Goal: Transaction & Acquisition: Book appointment/travel/reservation

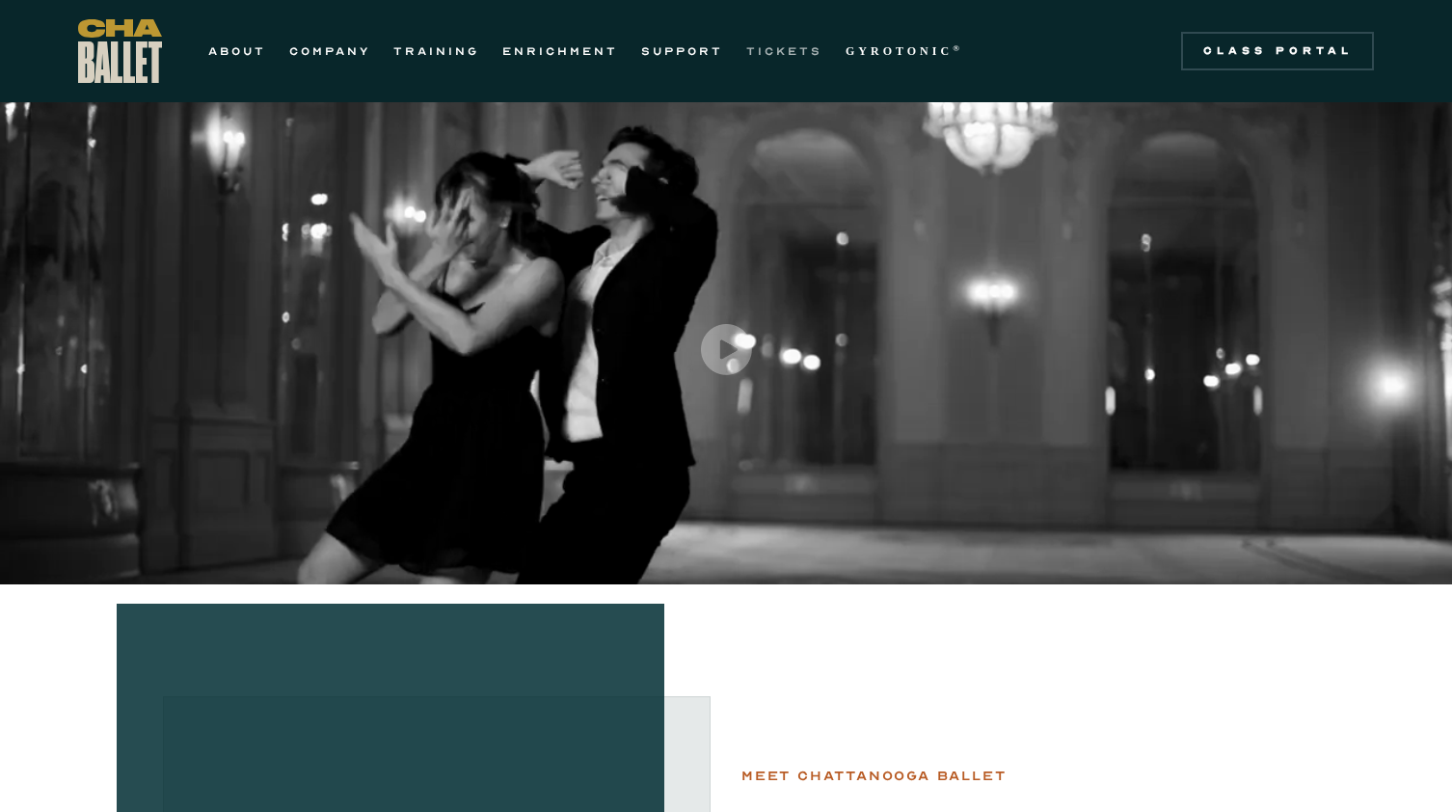
click at [786, 40] on link "TICKETS" at bounding box center [784, 51] width 76 height 23
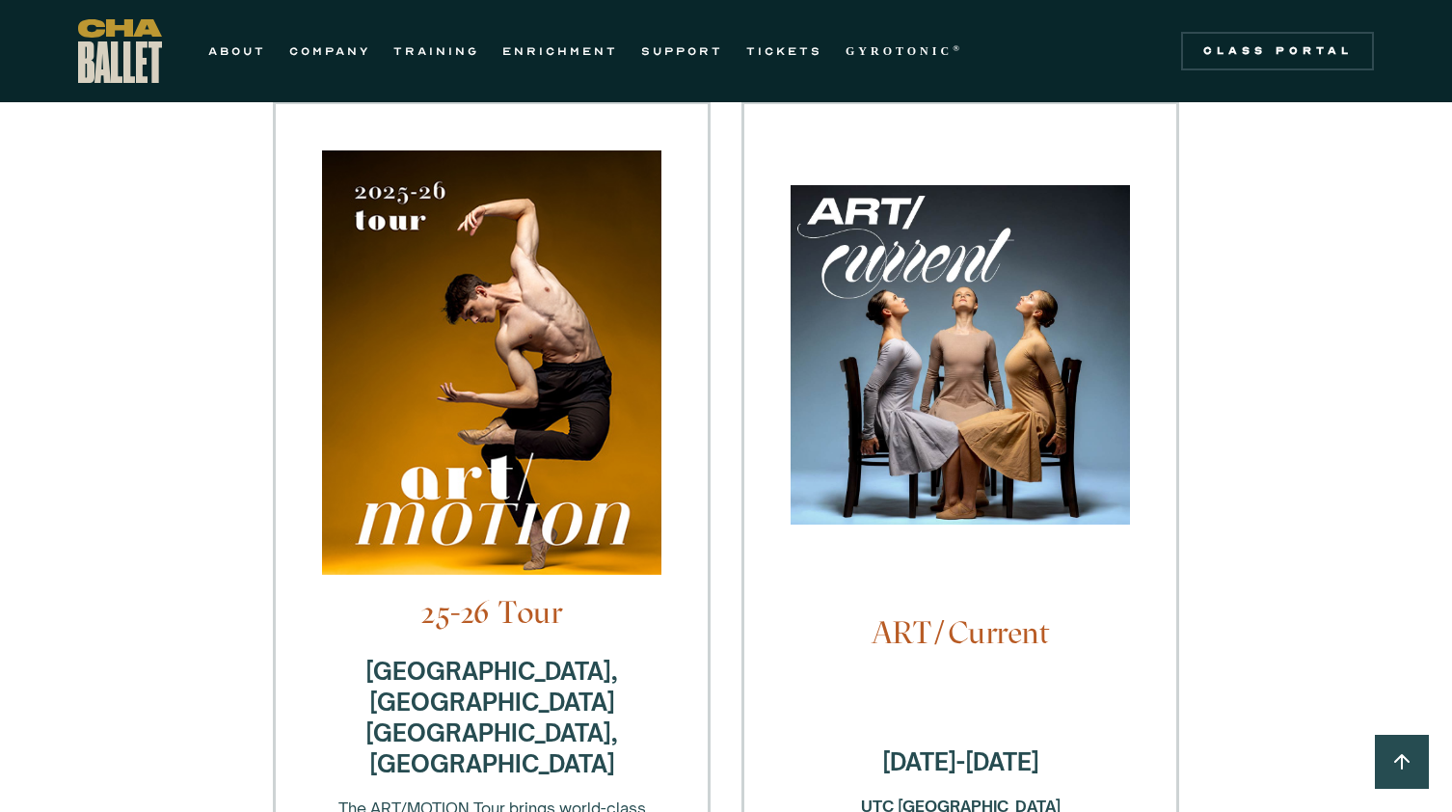
scroll to position [378, 0]
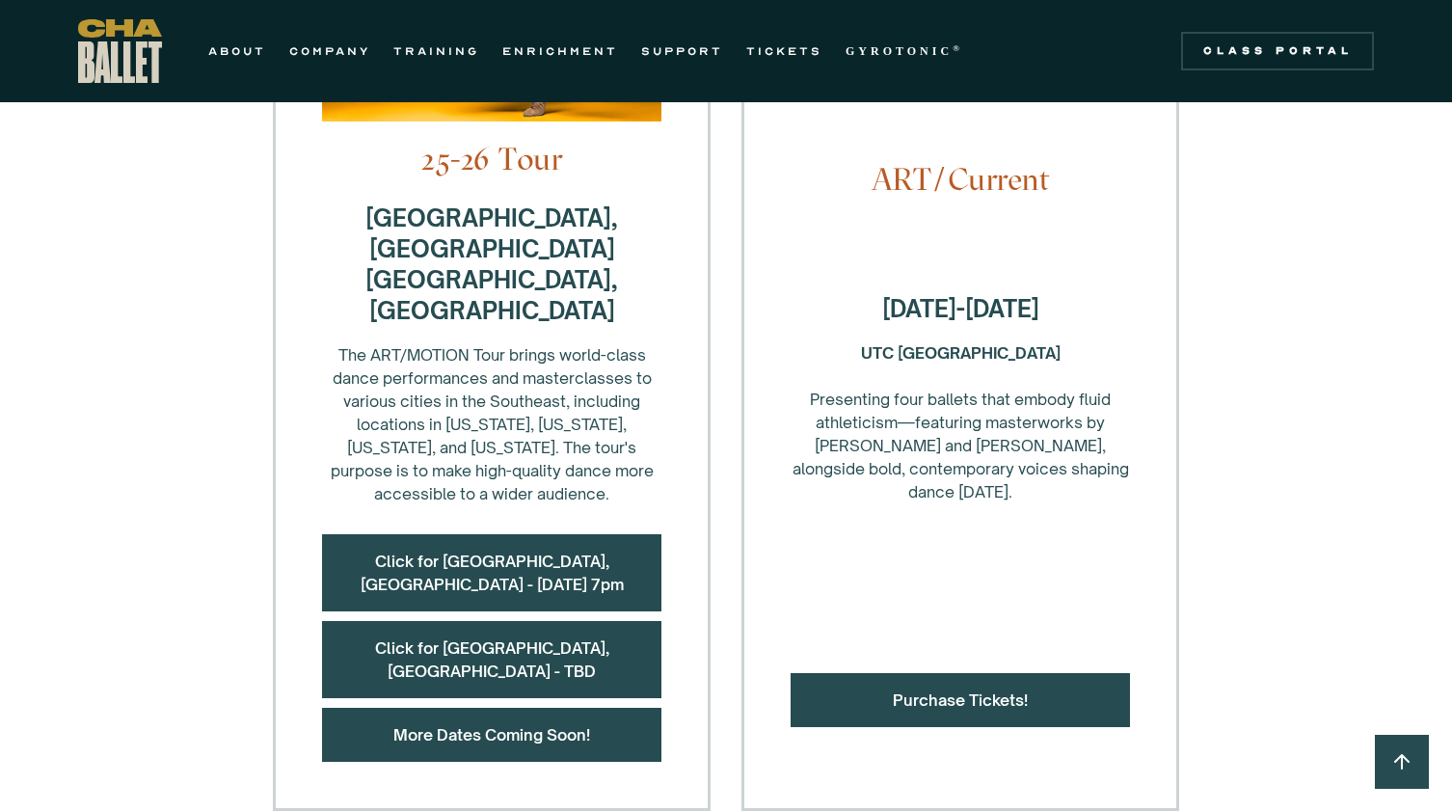
scroll to position [832, 0]
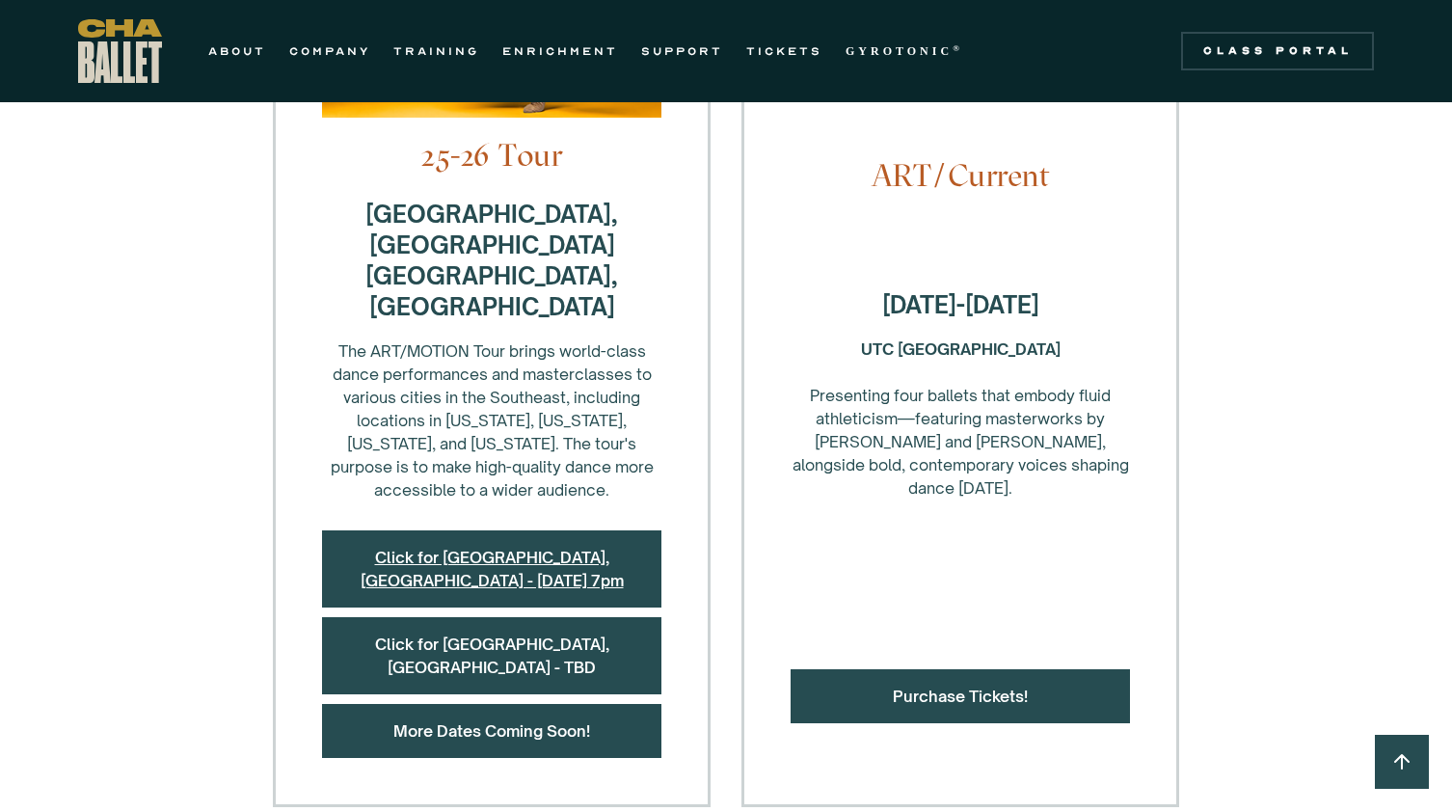
click at [476, 547] on link "Click for Summerville, SC - October 17 at 7pm" at bounding box center [491, 568] width 263 height 42
click at [452, 634] on link "Click for Cookeville, TN - TBD" at bounding box center [492, 655] width 234 height 42
click at [467, 721] on link "More Dates Coming Soon!" at bounding box center [491, 730] width 197 height 19
click at [569, 547] on link "Click for Summerville, SC - October 17 at 7pm" at bounding box center [491, 568] width 263 height 42
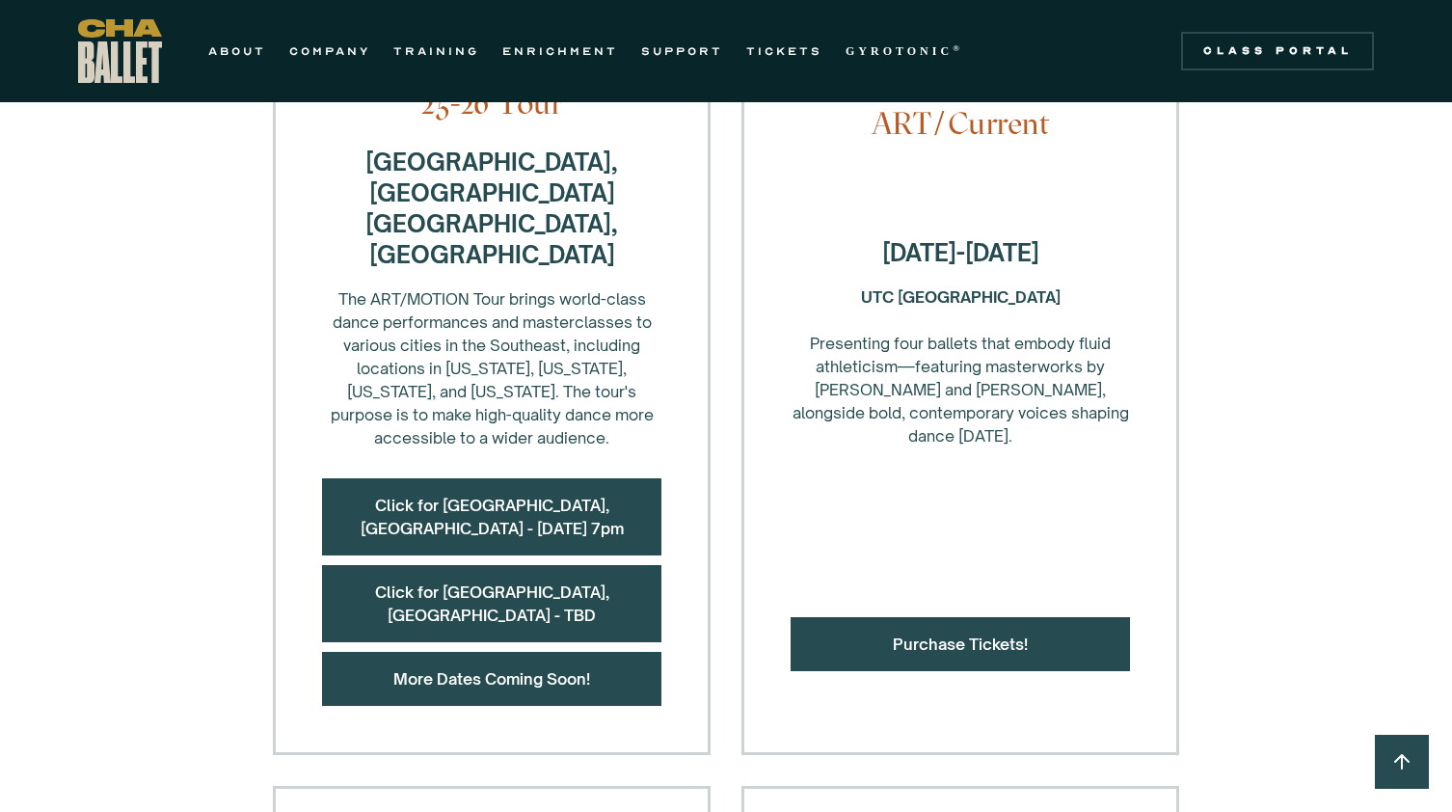
scroll to position [894, 0]
